Goal: Check status

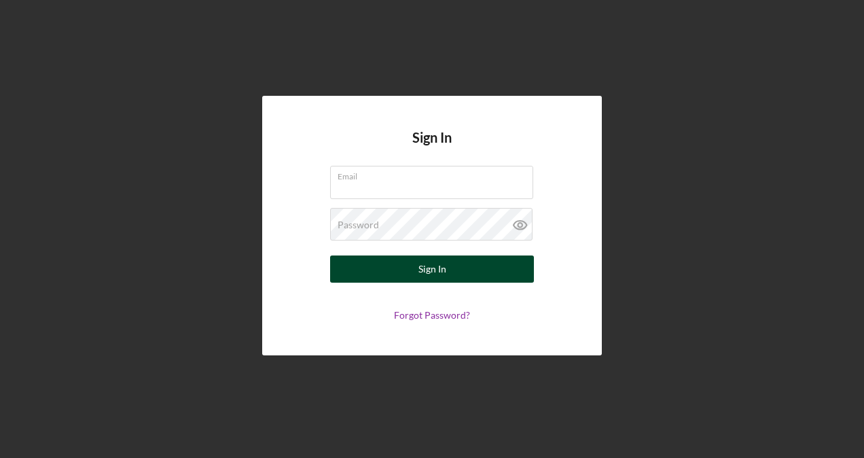
type input "[EMAIL_ADDRESS][DOMAIN_NAME]"
click at [494, 269] on button "Sign In" at bounding box center [432, 268] width 204 height 27
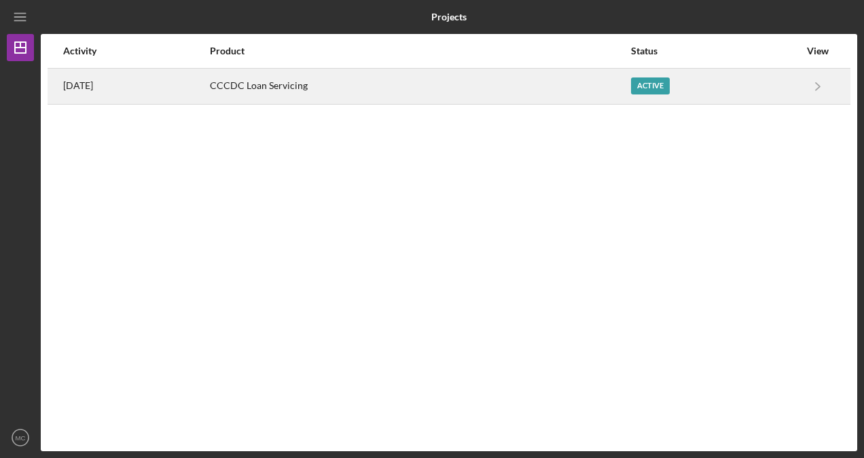
click at [459, 94] on div "CCCDC Loan Servicing" at bounding box center [419, 86] width 419 height 34
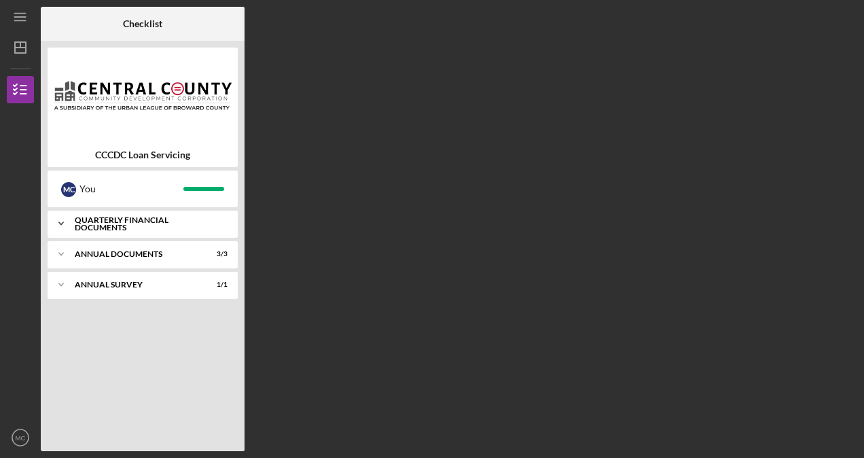
click at [143, 229] on div "Icon/Expander Quarterly Financial Documents 4 / 4" at bounding box center [143, 223] width 190 height 27
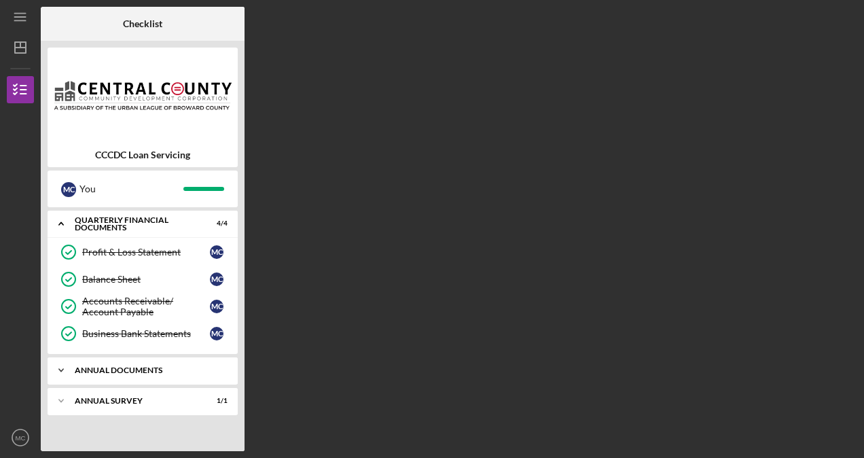
click at [139, 361] on div "Icon/Expander Annual Documents 3 / 3" at bounding box center [143, 370] width 190 height 27
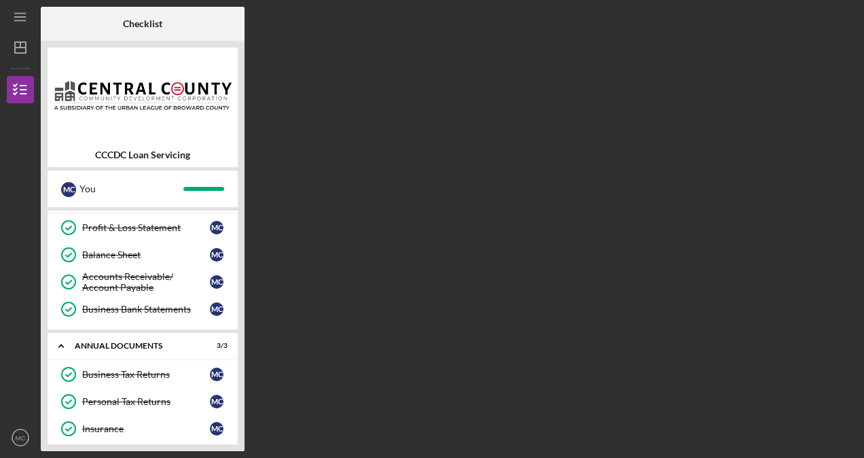
scroll to position [62, 0]
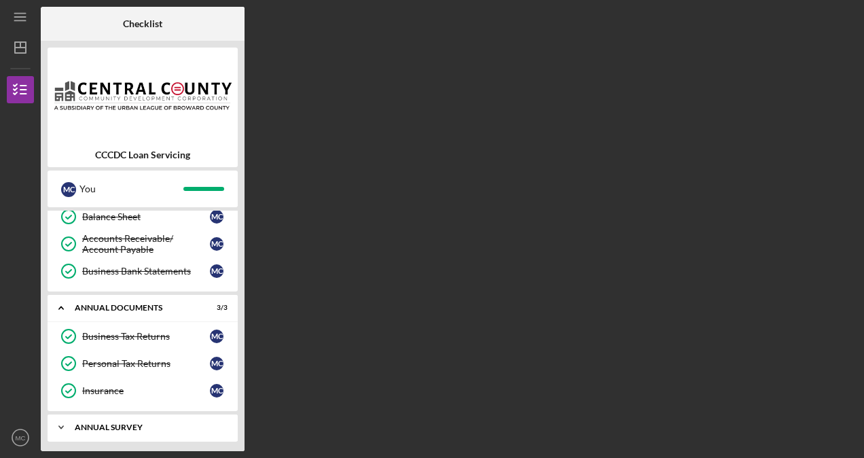
click at [109, 423] on div "Annual Survey" at bounding box center [148, 427] width 146 height 8
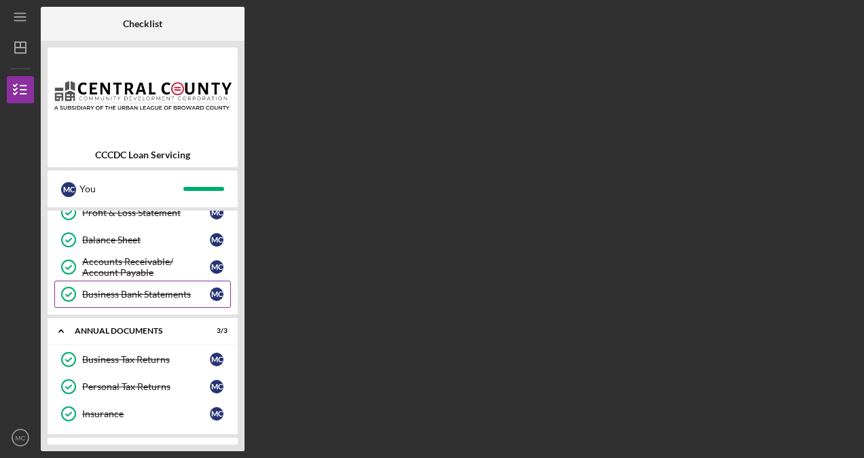
scroll to position [0, 0]
